Goal: Task Accomplishment & Management: Complete application form

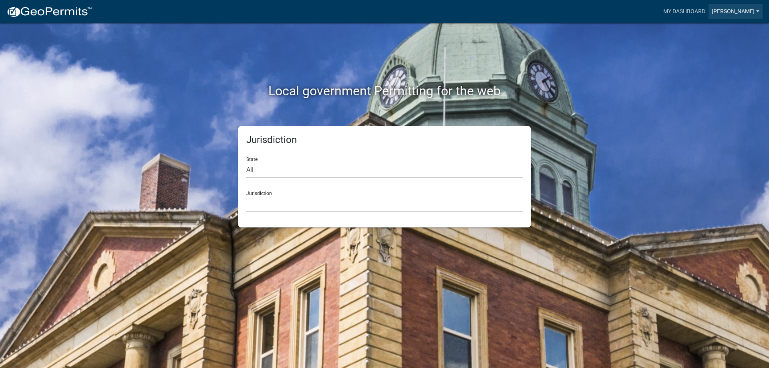
click at [748, 10] on link "[PERSON_NAME]" at bounding box center [735, 11] width 54 height 15
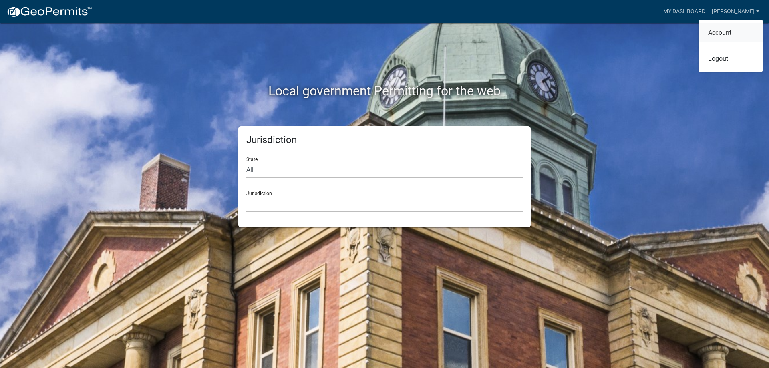
click at [720, 33] on link "Account" at bounding box center [730, 32] width 64 height 19
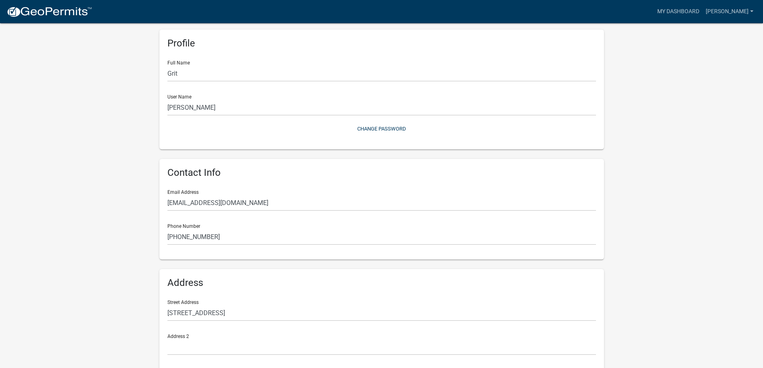
scroll to position [99, 0]
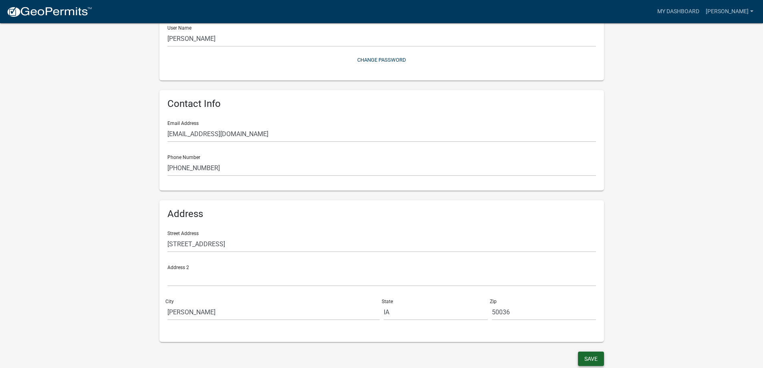
click at [586, 361] on button "Save" at bounding box center [591, 359] width 26 height 14
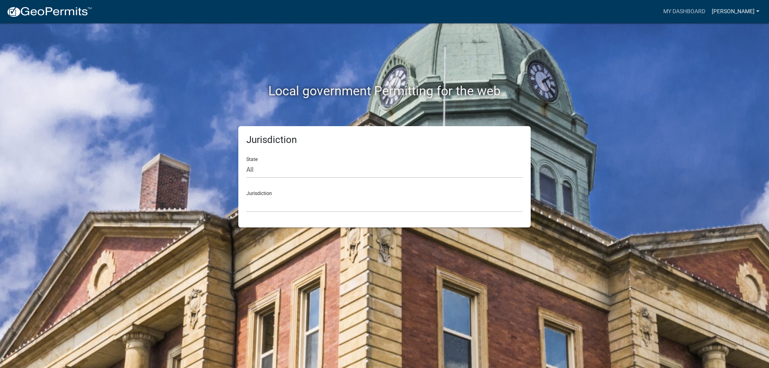
click at [731, 12] on link "[PERSON_NAME]" at bounding box center [735, 11] width 54 height 15
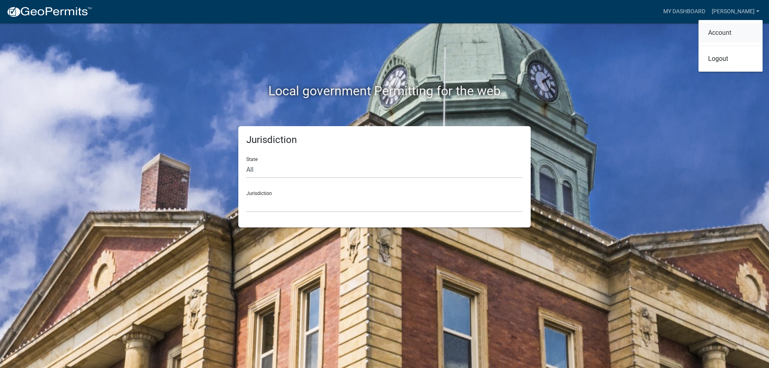
click at [723, 32] on link "Account" at bounding box center [730, 32] width 64 height 19
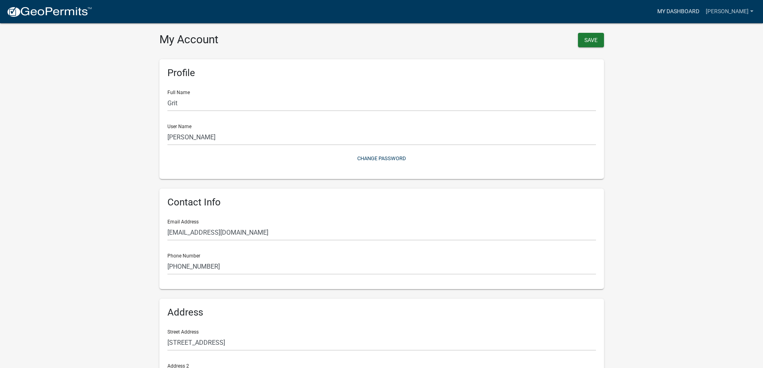
click at [694, 13] on link "My Dashboard" at bounding box center [678, 11] width 48 height 15
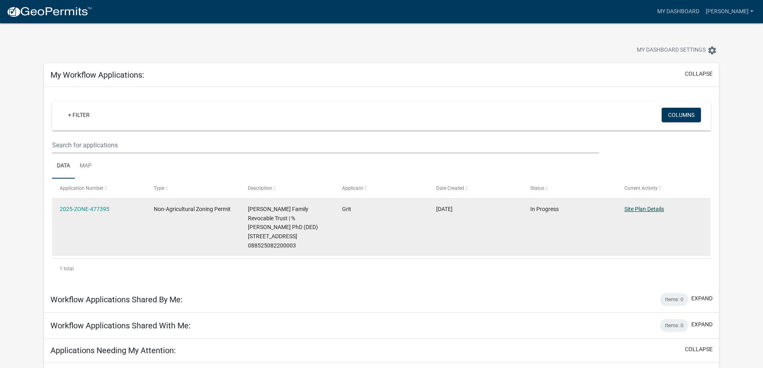
click at [644, 211] on link "Site Plan Details" at bounding box center [644, 209] width 40 height 6
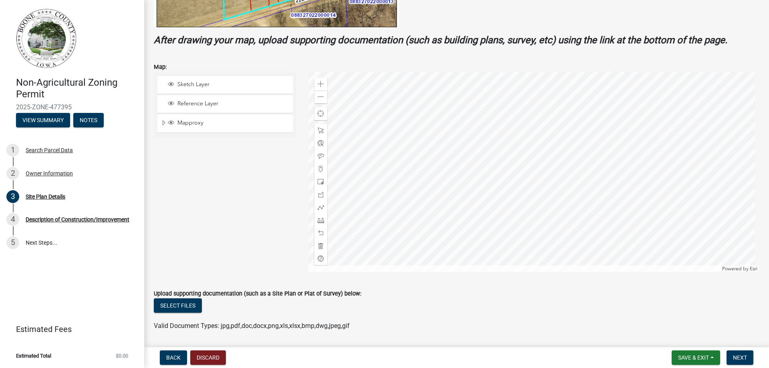
scroll to position [274, 0]
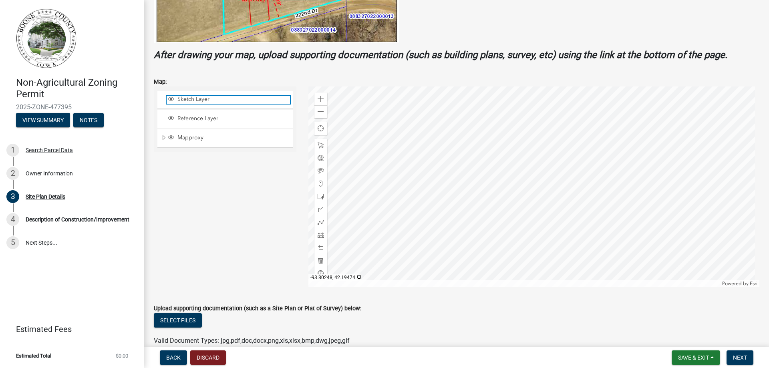
click at [191, 101] on span "Sketch Layer" at bounding box center [232, 99] width 115 height 7
click at [540, 181] on div at bounding box center [533, 186] width 451 height 200
click at [322, 96] on span at bounding box center [321, 99] width 6 height 6
click at [318, 101] on span at bounding box center [321, 99] width 6 height 6
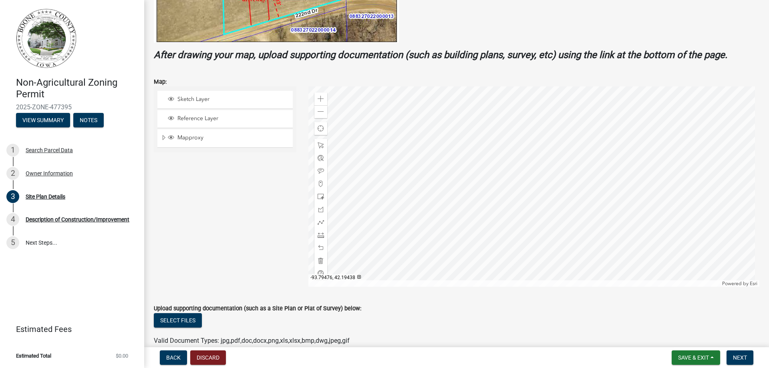
click at [573, 157] on div at bounding box center [533, 186] width 451 height 200
click at [193, 138] on span "Mapproxy" at bounding box center [232, 137] width 115 height 7
click at [202, 117] on span "Reference Layer" at bounding box center [232, 118] width 115 height 7
click at [191, 138] on span "Mapproxy" at bounding box center [232, 137] width 115 height 7
click at [200, 98] on span "Sketch Layer" at bounding box center [232, 99] width 115 height 7
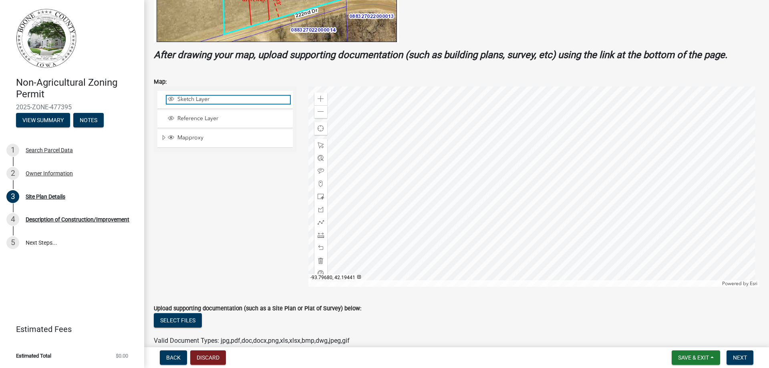
click at [200, 98] on span "Sketch Layer" at bounding box center [232, 99] width 115 height 7
click at [562, 174] on div at bounding box center [533, 186] width 451 height 200
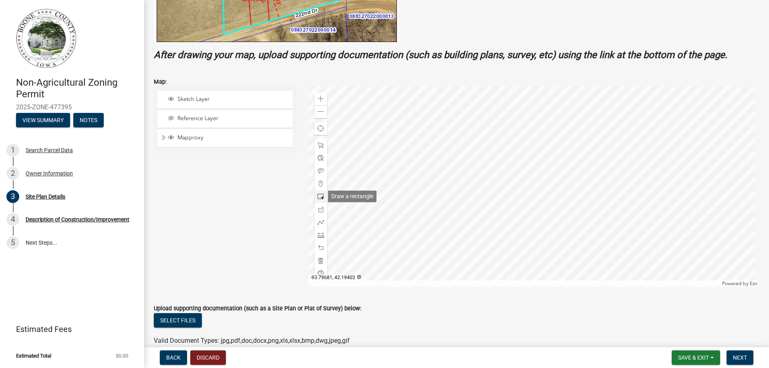
click at [318, 196] on span at bounding box center [321, 196] width 6 height 6
click at [572, 192] on div at bounding box center [533, 186] width 451 height 200
click at [320, 235] on span at bounding box center [321, 235] width 6 height 6
click at [557, 169] on div at bounding box center [533, 186] width 451 height 200
click at [575, 170] on div at bounding box center [533, 186] width 451 height 200
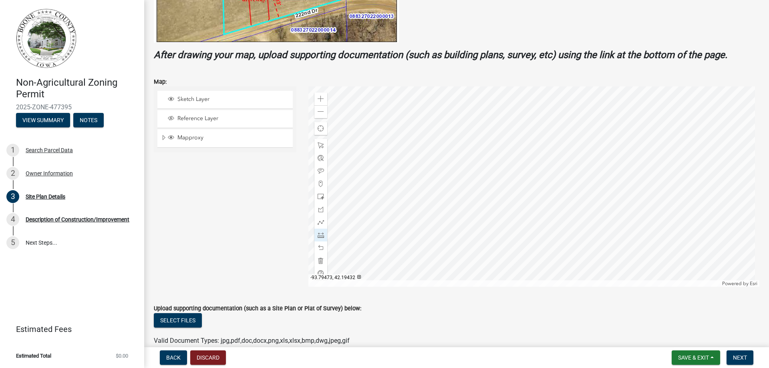
click at [575, 163] on div at bounding box center [533, 186] width 451 height 200
click at [557, 183] on div at bounding box center [533, 186] width 451 height 200
click at [320, 247] on span at bounding box center [321, 248] width 6 height 6
click at [574, 163] on div at bounding box center [533, 186] width 451 height 200
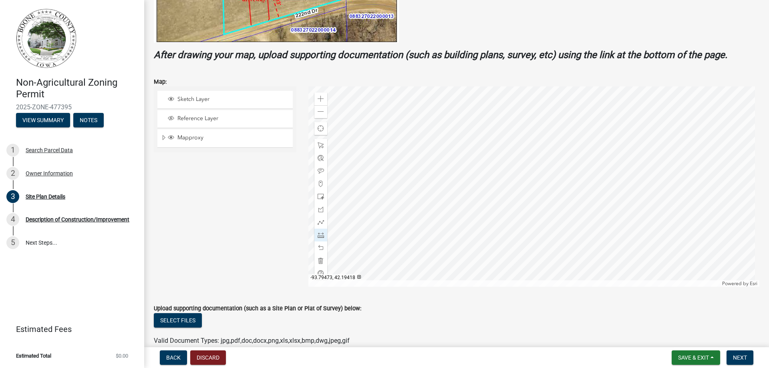
click at [574, 185] on div at bounding box center [533, 186] width 451 height 200
click at [555, 185] on div at bounding box center [533, 186] width 451 height 200
click at [556, 163] on div at bounding box center [533, 186] width 451 height 200
click at [555, 163] on div at bounding box center [533, 186] width 451 height 200
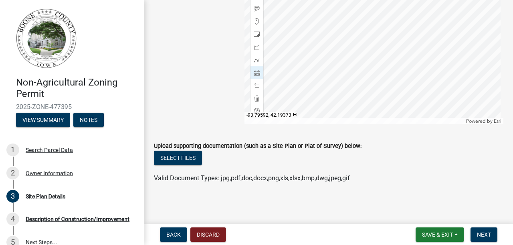
scroll to position [421, 0]
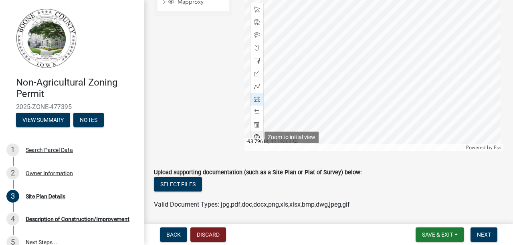
click at [255, 136] on span at bounding box center [256, 138] width 6 height 6
click at [278, 107] on div at bounding box center [373, 51] width 259 height 200
click at [279, 111] on div at bounding box center [373, 51] width 259 height 200
click at [286, 101] on div at bounding box center [373, 51] width 259 height 200
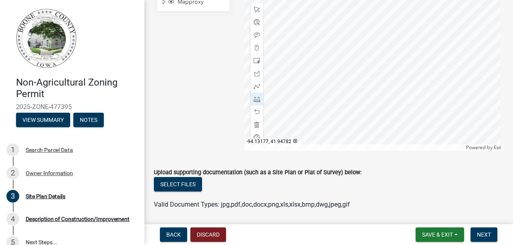
click at [286, 101] on div at bounding box center [373, 51] width 259 height 200
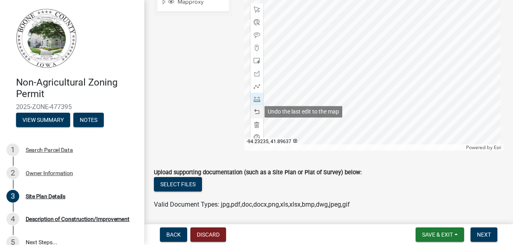
click at [256, 114] on span at bounding box center [256, 112] width 6 height 6
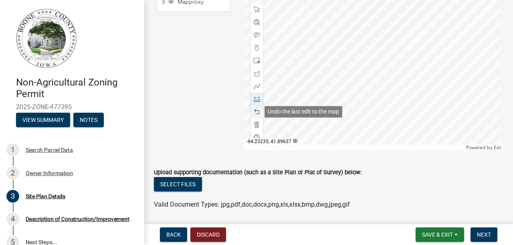
click at [256, 114] on span at bounding box center [256, 112] width 6 height 6
click at [257, 112] on span at bounding box center [256, 112] width 6 height 6
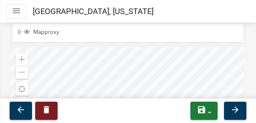
scroll to position [408, 0]
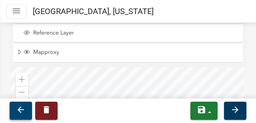
click at [19, 109] on icon "arrow_back" at bounding box center [21, 110] width 10 height 10
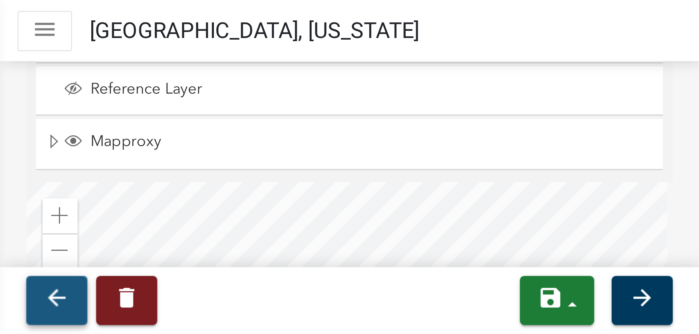
scroll to position [0, 0]
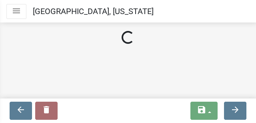
select select "38c7e77b-1303-488d-b958-87c851393774"
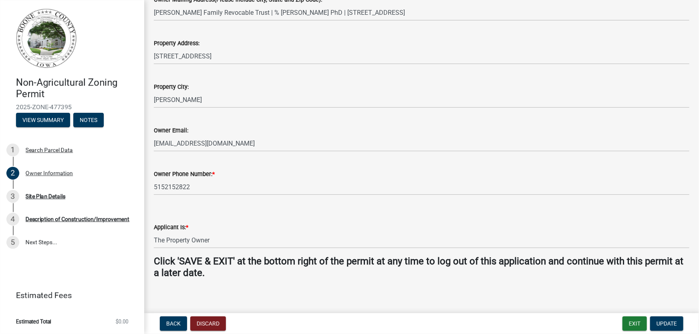
scroll to position [180, 0]
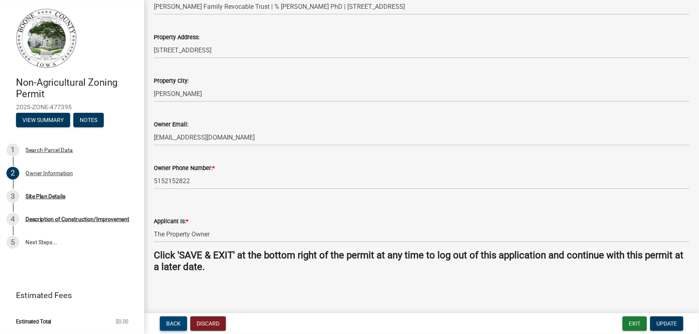
click at [175, 321] on span "Back" at bounding box center [173, 324] width 14 height 6
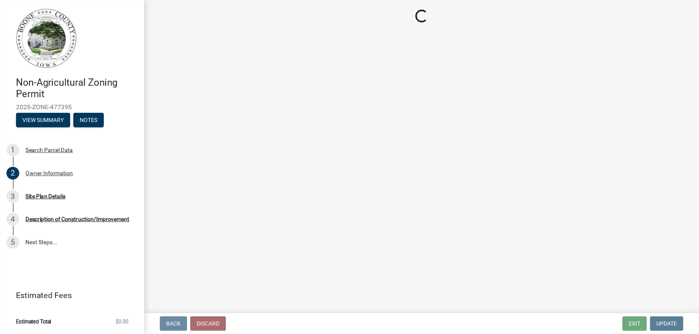
scroll to position [0, 0]
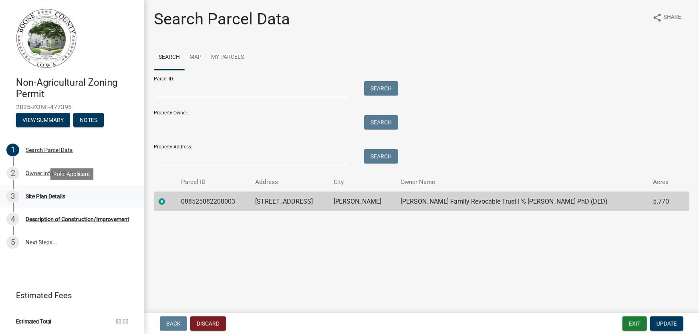
click at [34, 197] on div "Site Plan Details" at bounding box center [46, 197] width 40 height 6
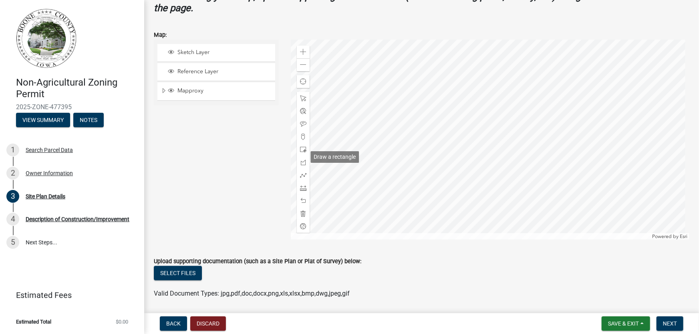
scroll to position [322, 0]
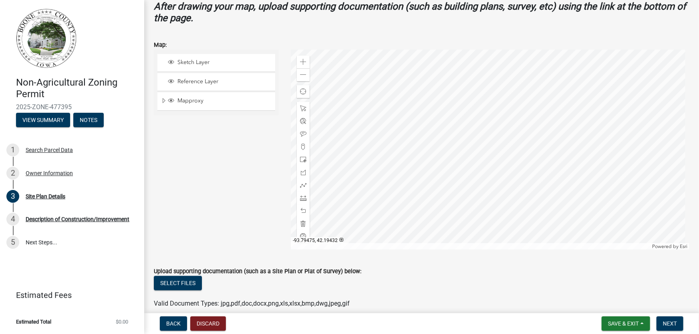
click at [533, 104] on div at bounding box center [490, 150] width 398 height 200
click at [300, 105] on span at bounding box center [303, 108] width 6 height 6
click at [532, 104] on div at bounding box center [490, 150] width 398 height 200
click at [531, 106] on div at bounding box center [490, 150] width 398 height 200
click at [217, 328] on button "Discard" at bounding box center [208, 324] width 36 height 14
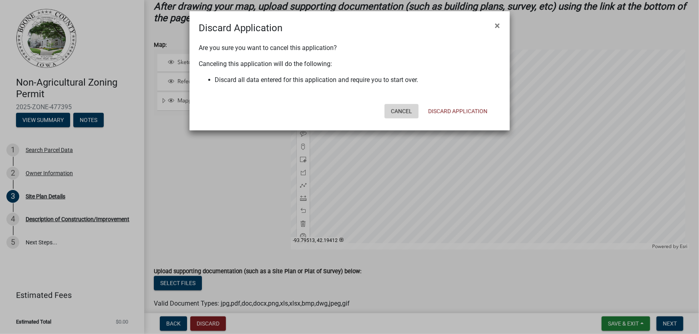
click at [403, 112] on button "Cancel" at bounding box center [401, 111] width 34 height 14
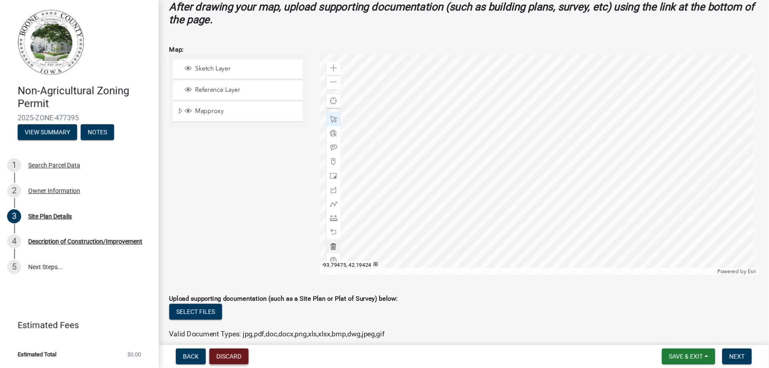
scroll to position [286, 0]
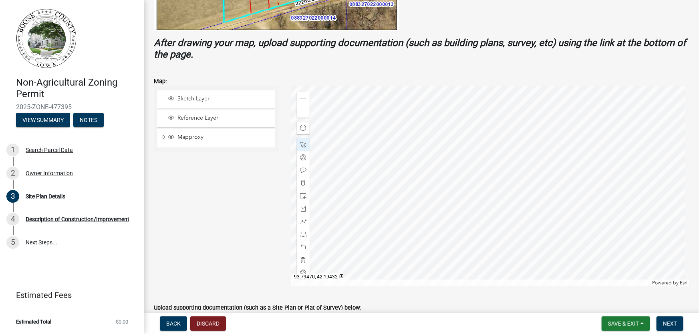
click at [553, 137] on div at bounding box center [490, 186] width 398 height 200
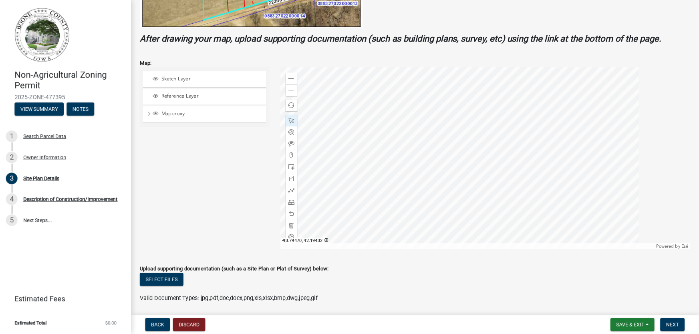
scroll to position [286, 0]
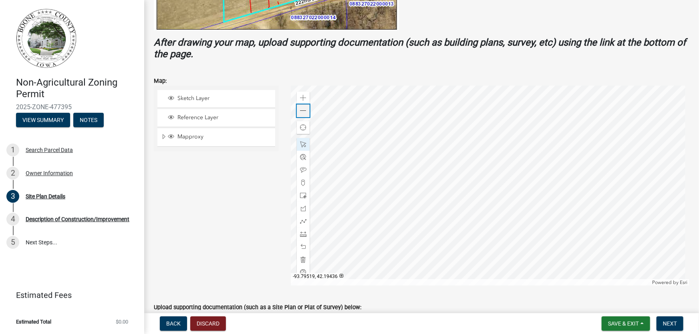
click at [301, 111] on span at bounding box center [303, 111] width 6 height 6
click at [306, 99] on div "Zoom in" at bounding box center [303, 98] width 13 height 13
click at [300, 257] on span at bounding box center [303, 260] width 6 height 6
click at [304, 94] on div "Zoom in" at bounding box center [303, 98] width 13 height 13
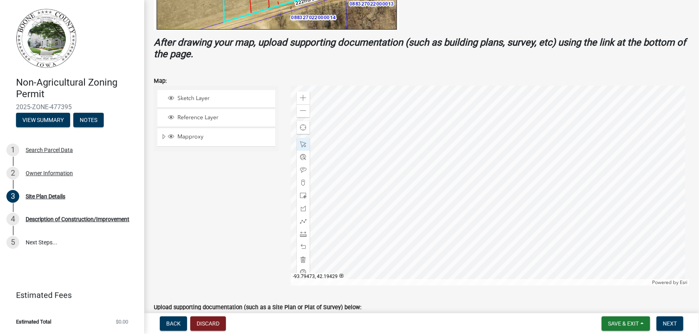
click at [465, 198] on div at bounding box center [490, 186] width 398 height 200
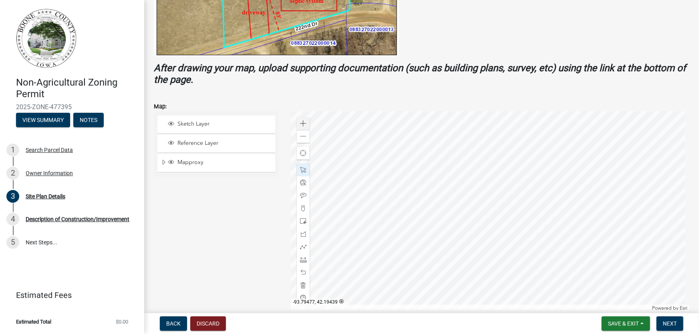
scroll to position [250, 0]
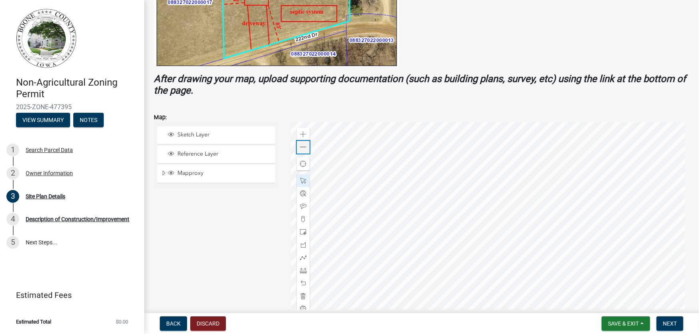
click at [300, 143] on div "Zoom out" at bounding box center [303, 147] width 13 height 13
click at [480, 201] on div at bounding box center [490, 222] width 398 height 200
click at [301, 229] on span at bounding box center [303, 232] width 6 height 6
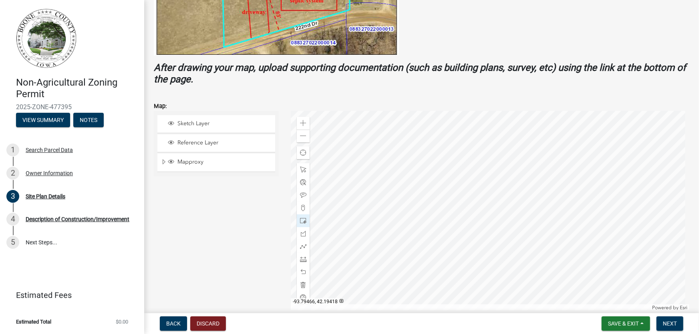
click at [491, 258] on div at bounding box center [490, 211] width 398 height 200
click at [487, 215] on div at bounding box center [490, 211] width 398 height 200
click at [491, 215] on div at bounding box center [490, 211] width 398 height 200
click at [469, 224] on div at bounding box center [490, 211] width 398 height 200
click at [304, 285] on div at bounding box center [490, 211] width 398 height 200
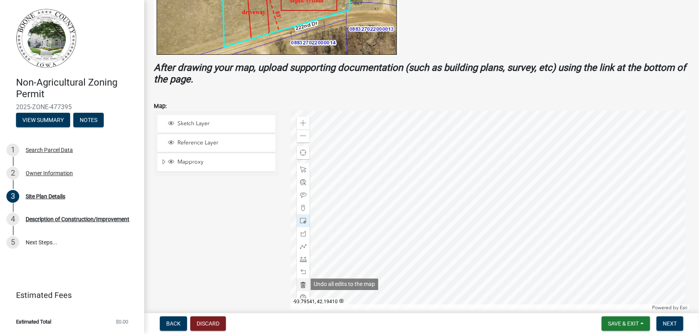
click at [301, 285] on span at bounding box center [303, 285] width 6 height 6
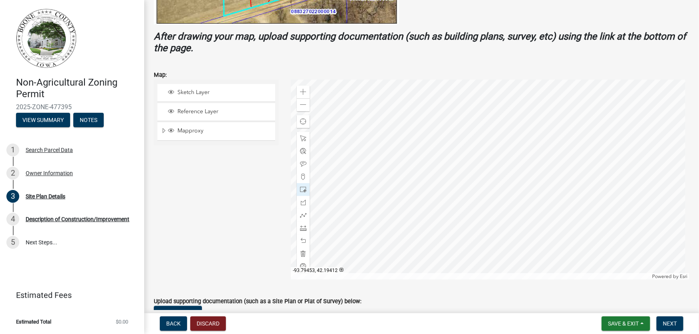
scroll to position [286, 0]
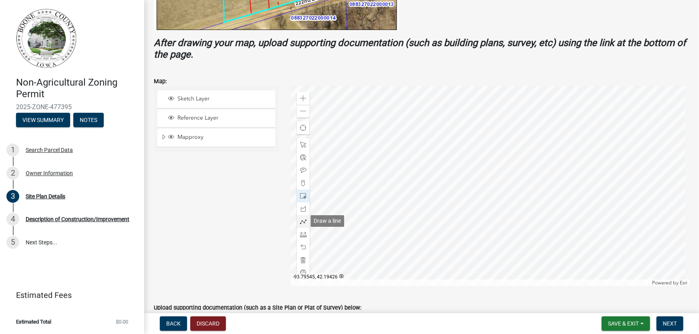
click at [302, 219] on span at bounding box center [303, 222] width 6 height 6
click at [452, 182] on div at bounding box center [490, 186] width 398 height 200
click at [451, 179] on div at bounding box center [490, 186] width 398 height 200
click at [450, 179] on div at bounding box center [490, 186] width 398 height 200
click at [302, 258] on span at bounding box center [303, 260] width 6 height 6
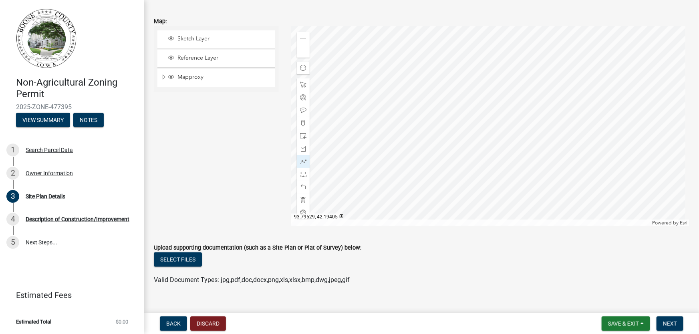
scroll to position [359, 0]
